Goal: Task Accomplishment & Management: Use online tool/utility

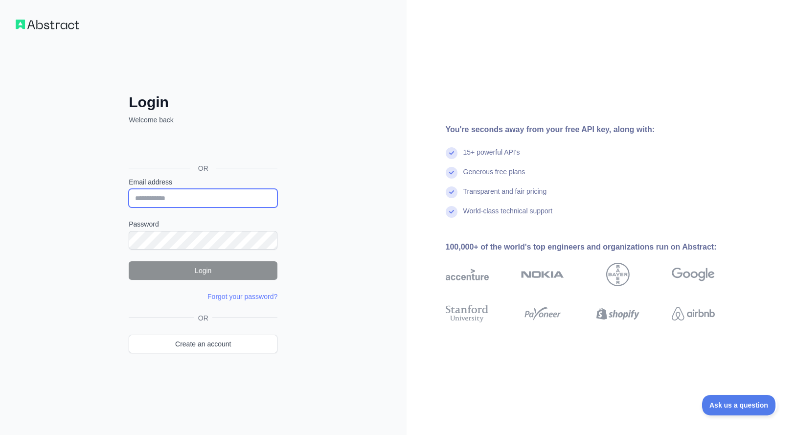
click at [193, 200] on input "Email address" at bounding box center [203, 198] width 149 height 19
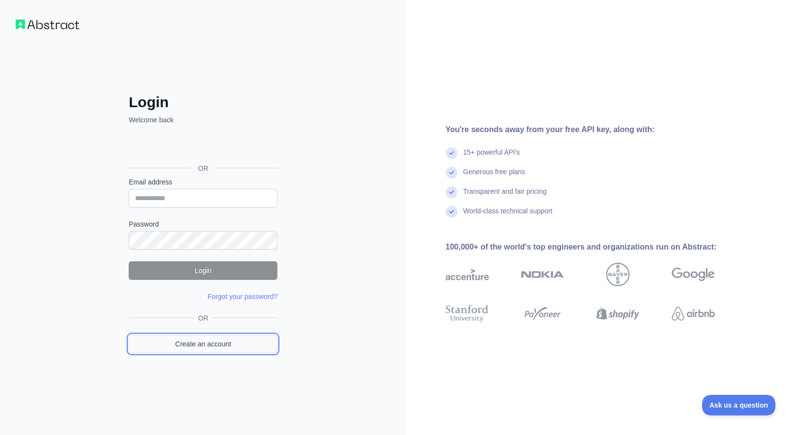
click at [257, 338] on link "Create an account" at bounding box center [203, 344] width 149 height 19
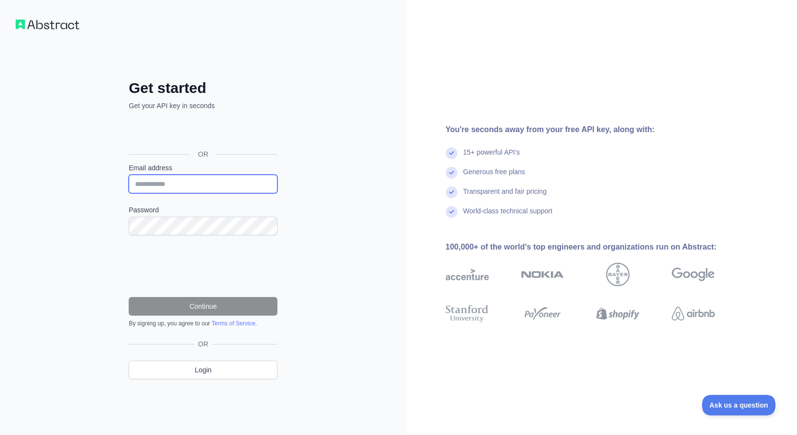
click at [198, 186] on input "Email address" at bounding box center [203, 184] width 149 height 19
type input "**********"
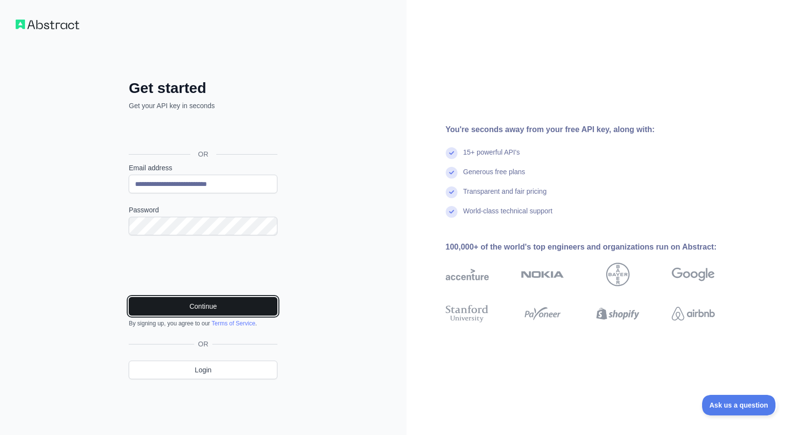
click at [251, 312] on button "Continue" at bounding box center [203, 306] width 149 height 19
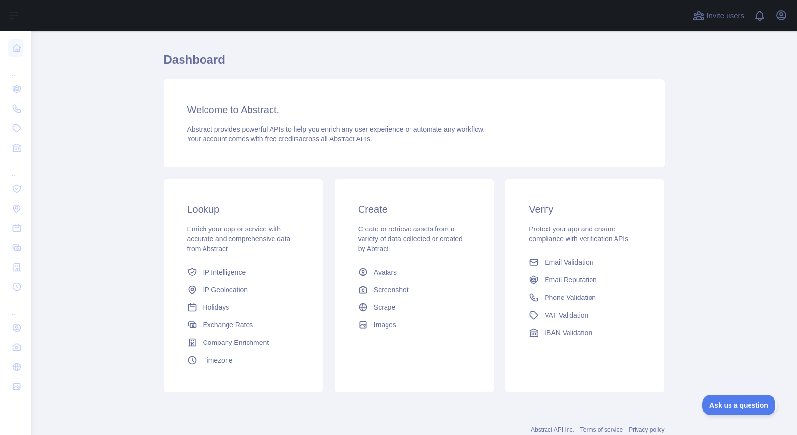
scroll to position [52, 0]
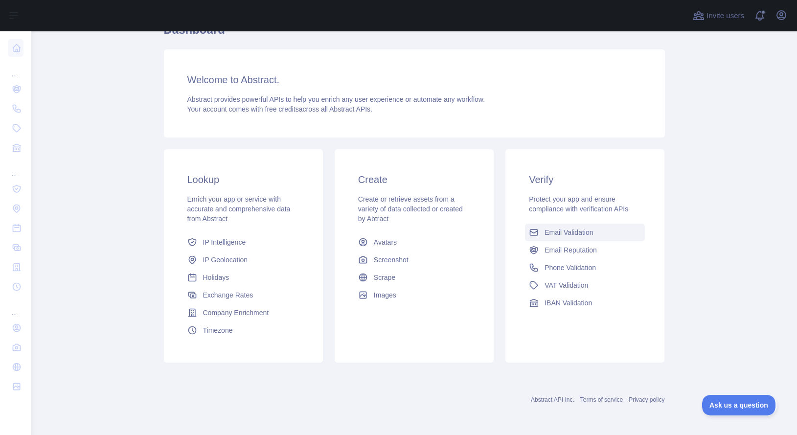
click at [555, 234] on span "Email Validation" at bounding box center [568, 232] width 48 height 10
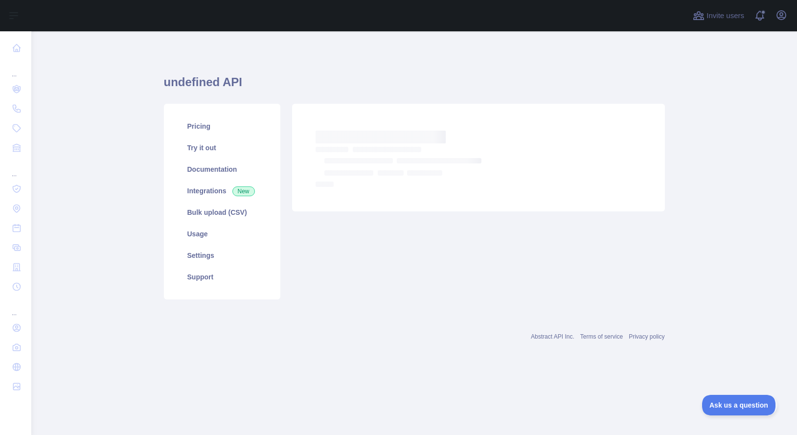
click at [476, 407] on main "undefined API Pricing Try it out Documentation Integrations New Bulk upload (CS…" at bounding box center [414, 233] width 766 height 404
